Goal: Transaction & Acquisition: Purchase product/service

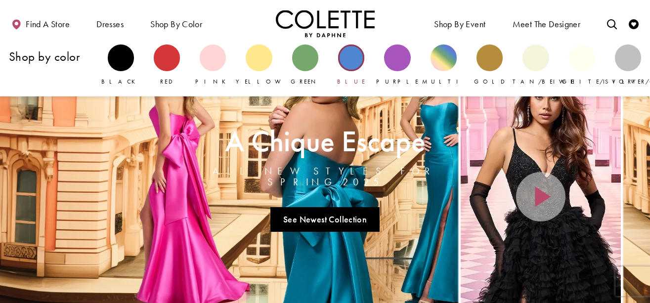
click at [353, 60] on div "Primary block" at bounding box center [351, 58] width 26 height 26
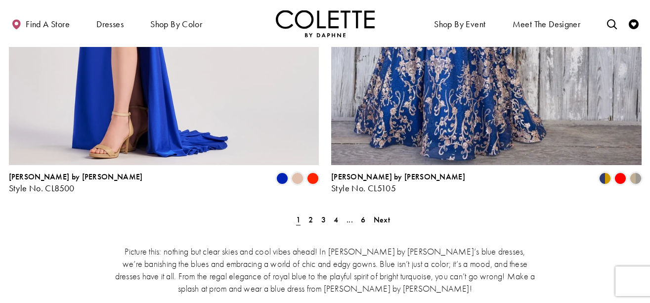
scroll to position [1912, 0]
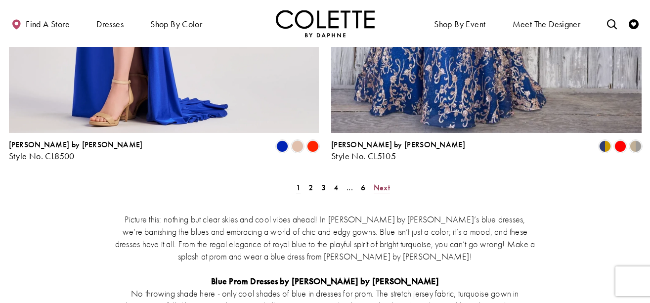
click at [380, 182] on span "Next" at bounding box center [382, 187] width 16 height 10
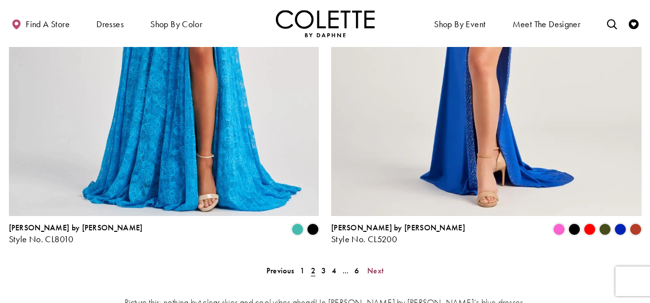
scroll to position [1822, 0]
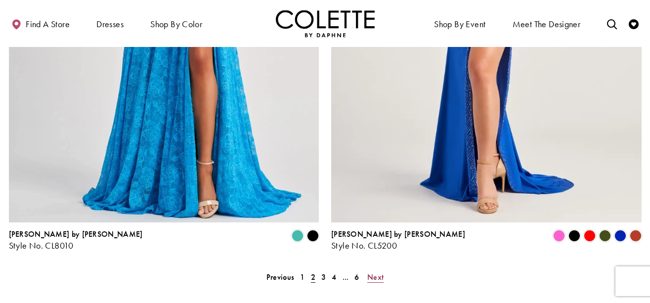
click at [374, 272] on span "Next" at bounding box center [375, 277] width 16 height 10
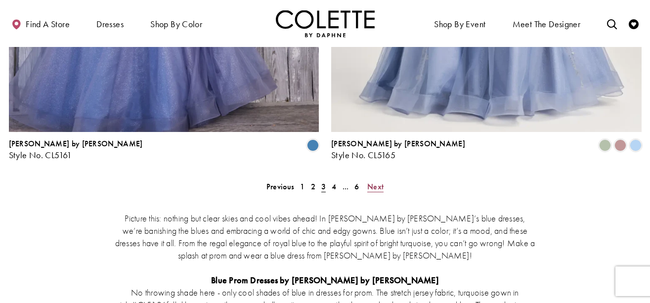
scroll to position [1923, 0]
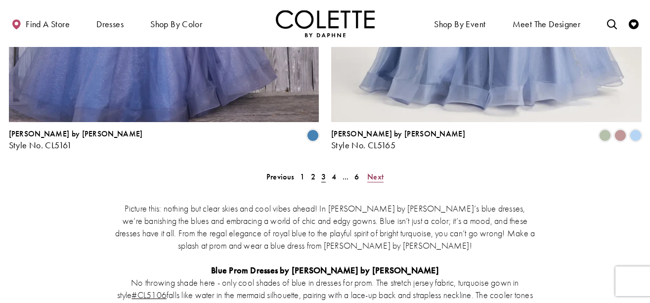
click at [374, 172] on span "Next" at bounding box center [375, 177] width 16 height 10
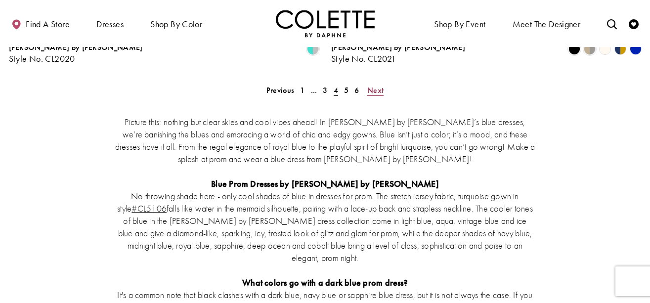
scroll to position [1946, 0]
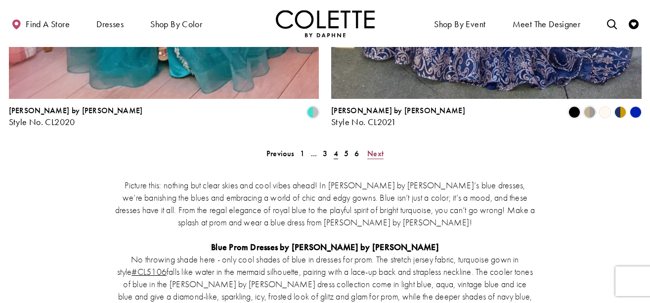
click at [381, 148] on span "Next" at bounding box center [375, 153] width 16 height 10
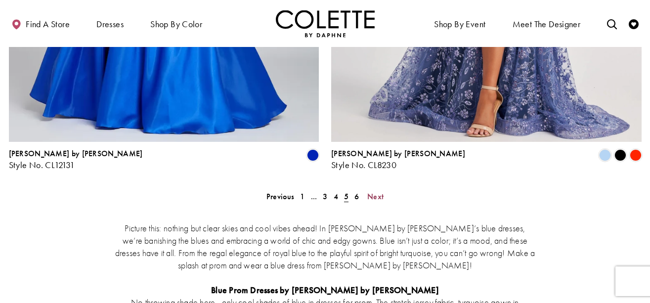
scroll to position [1907, 0]
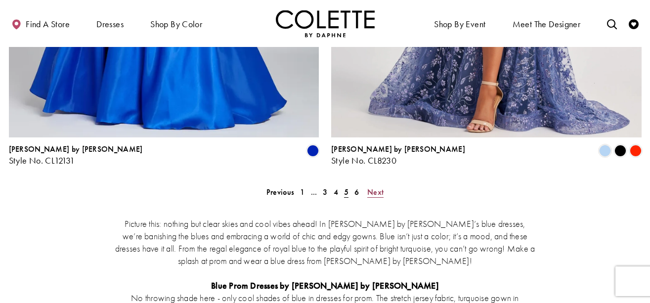
click at [371, 187] on span "Next" at bounding box center [375, 192] width 16 height 10
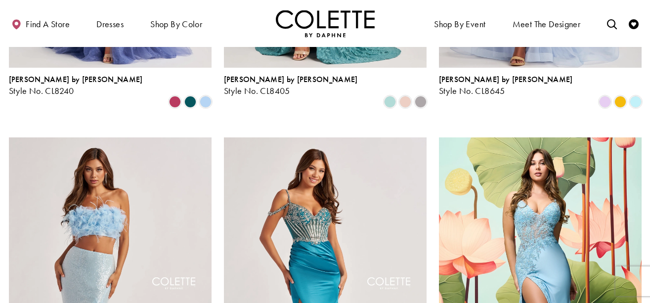
scroll to position [357, 0]
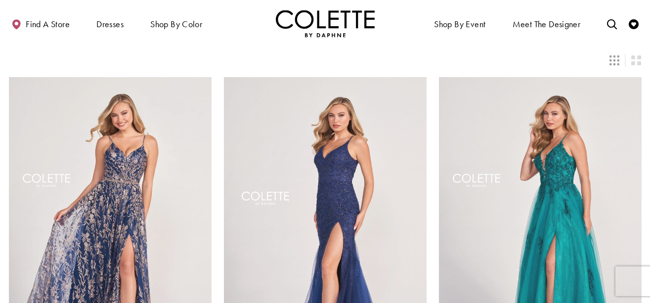
scroll to position [53, 0]
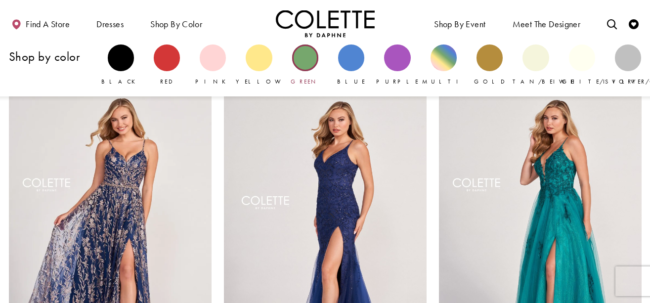
click at [308, 57] on div "Primary block" at bounding box center [305, 58] width 26 height 26
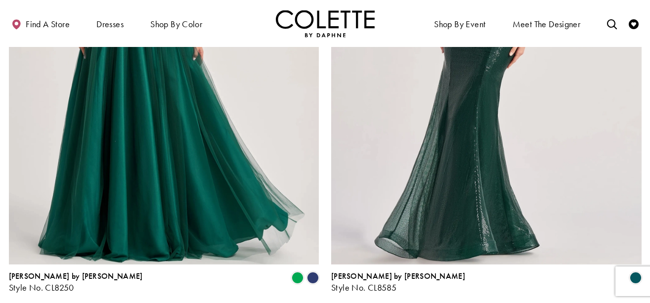
scroll to position [1781, 0]
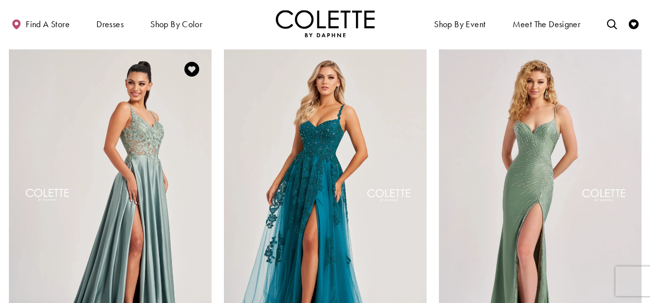
scroll to position [92, 0]
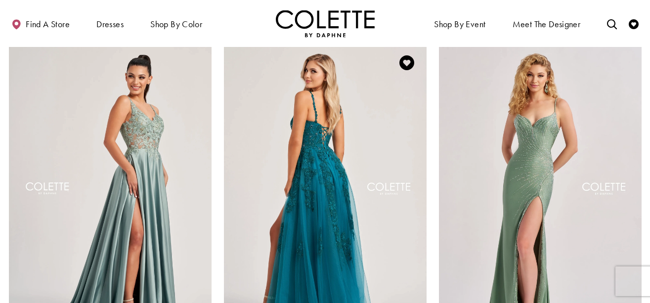
click at [287, 160] on img "Visit Colette by Daphne Style No. CL8220 Page" at bounding box center [325, 190] width 203 height 295
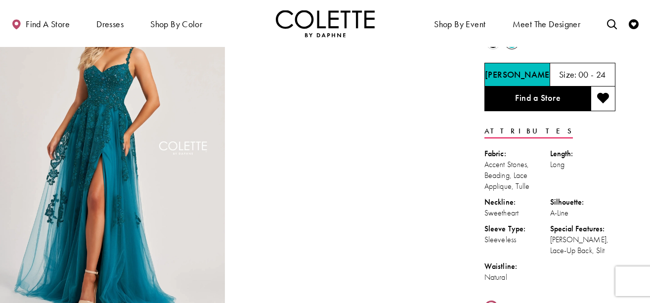
scroll to position [61, 0]
